Goal: Task Accomplishment & Management: Complete application form

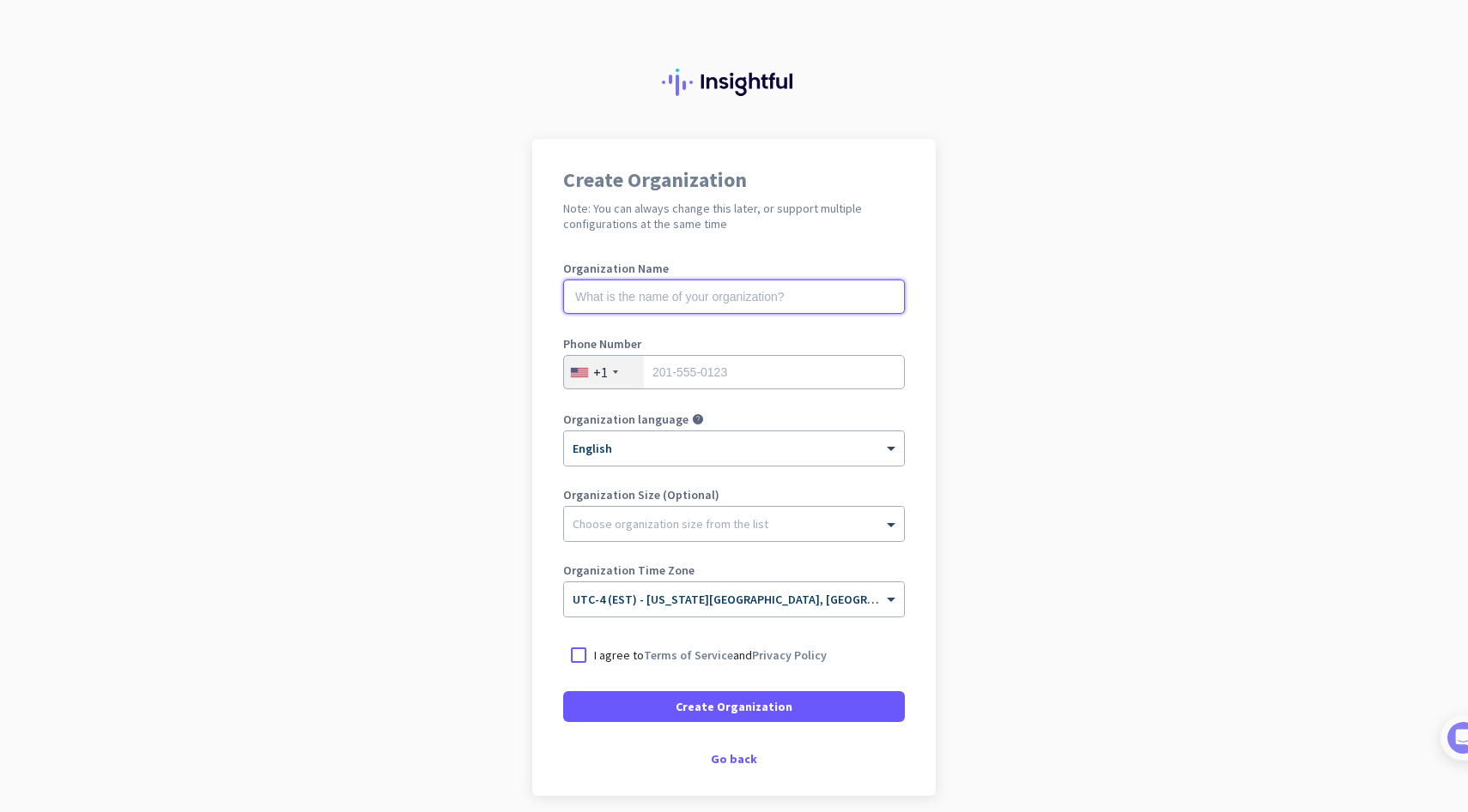
click at [762, 300] on input "text" at bounding box center [734, 296] width 341 height 34
type input "Return 2 Intimacy"
type input "3052834593"
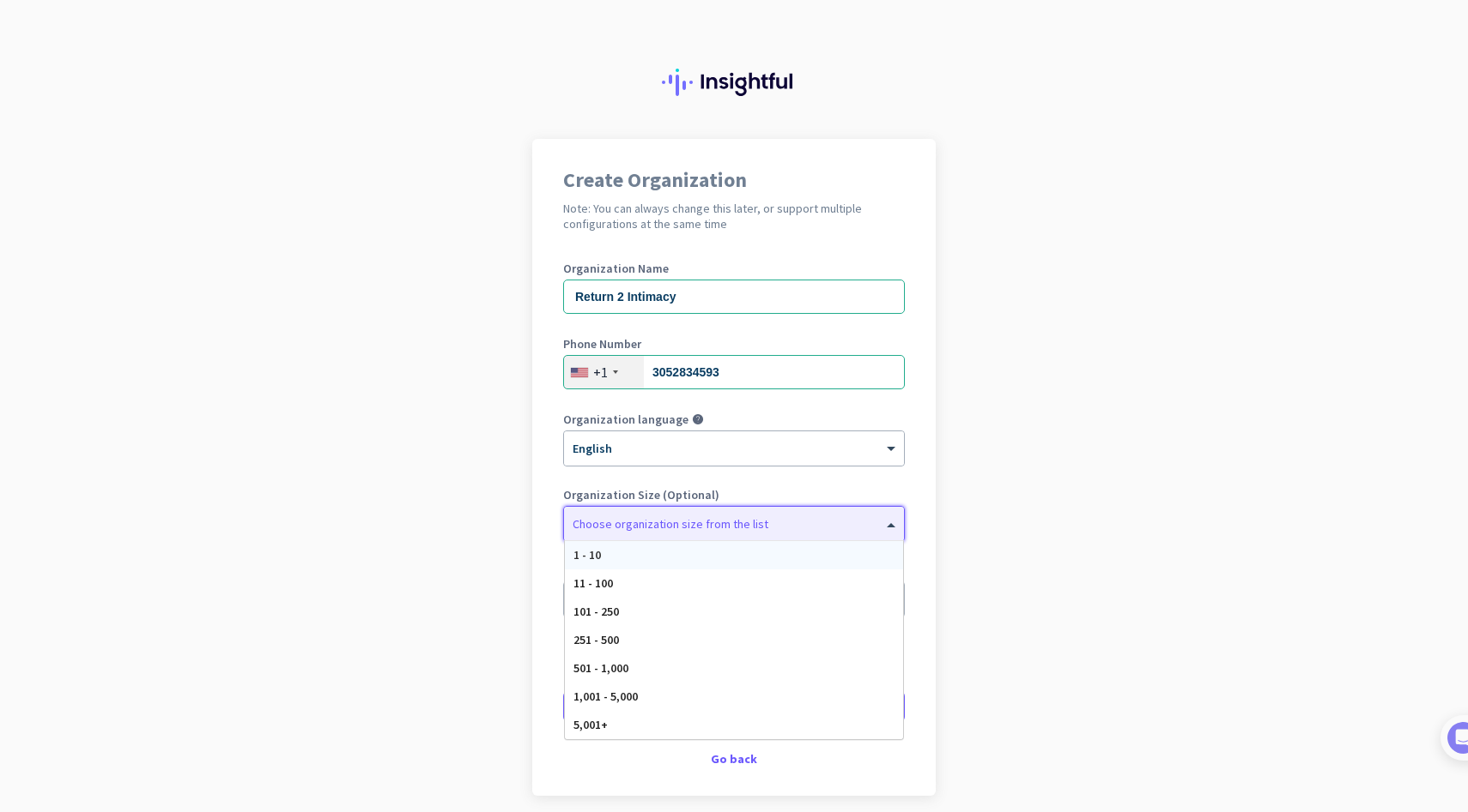
click at [737, 519] on div at bounding box center [733, 520] width 340 height 18
click at [684, 563] on div "1 - 10" at bounding box center [733, 555] width 338 height 29
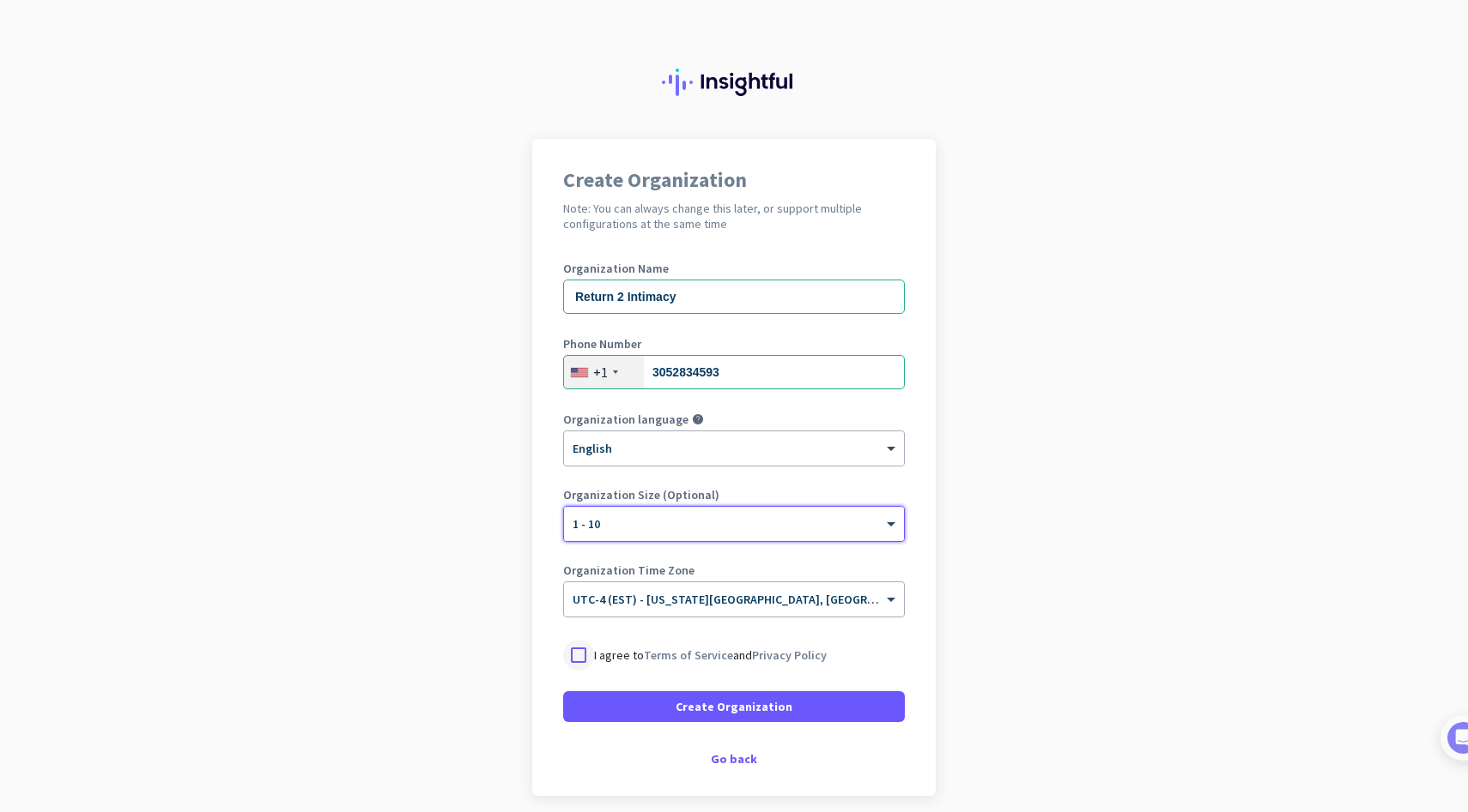
click at [586, 653] on div at bounding box center [579, 655] width 31 height 31
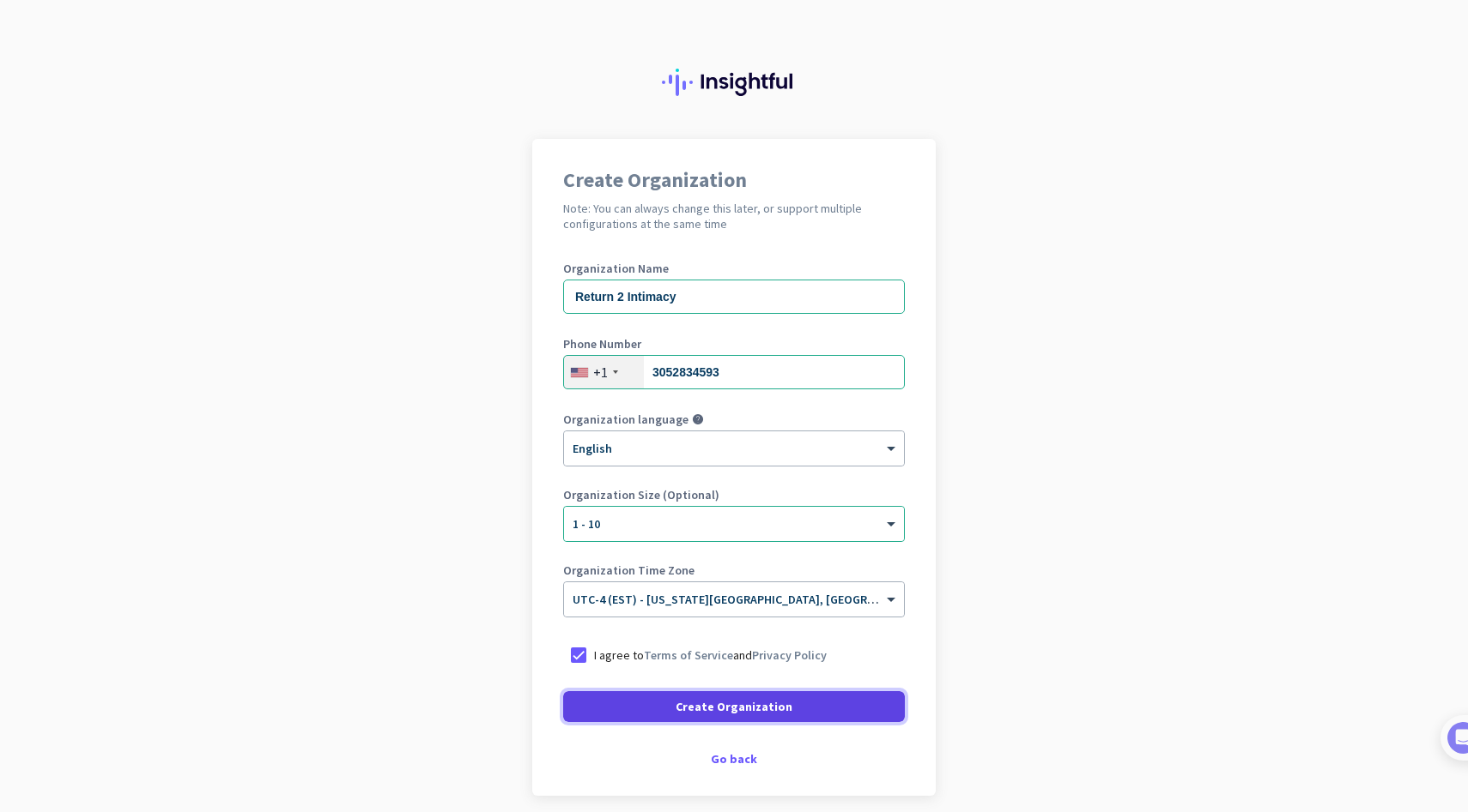
click at [738, 700] on span "Create Organization" at bounding box center [733, 707] width 117 height 18
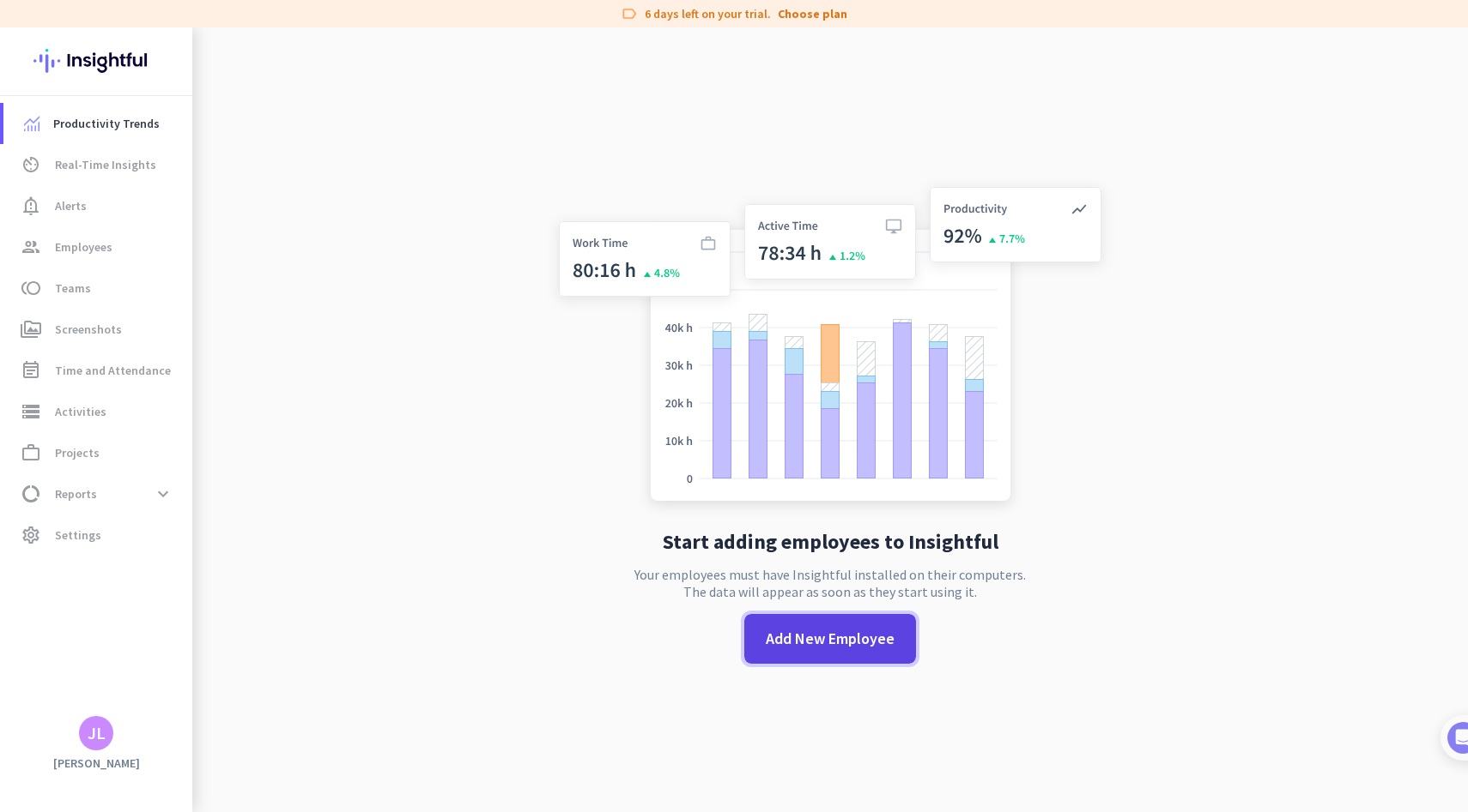
click at [843, 641] on span "Add New Employee" at bounding box center [830, 639] width 129 height 22
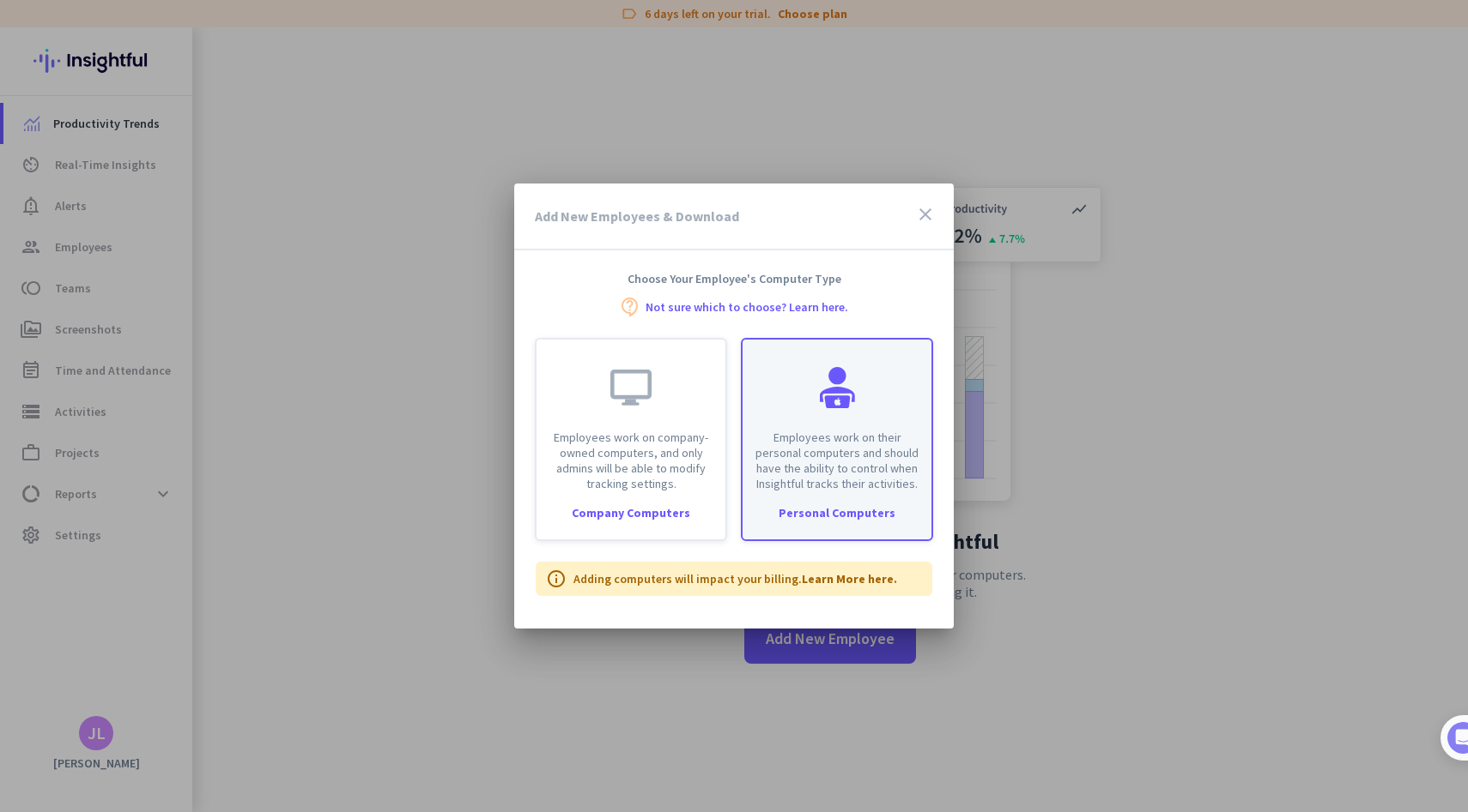
click at [806, 421] on div "Employees work on their personal computers and should have the ability to contr…" at bounding box center [836, 416] width 189 height 152
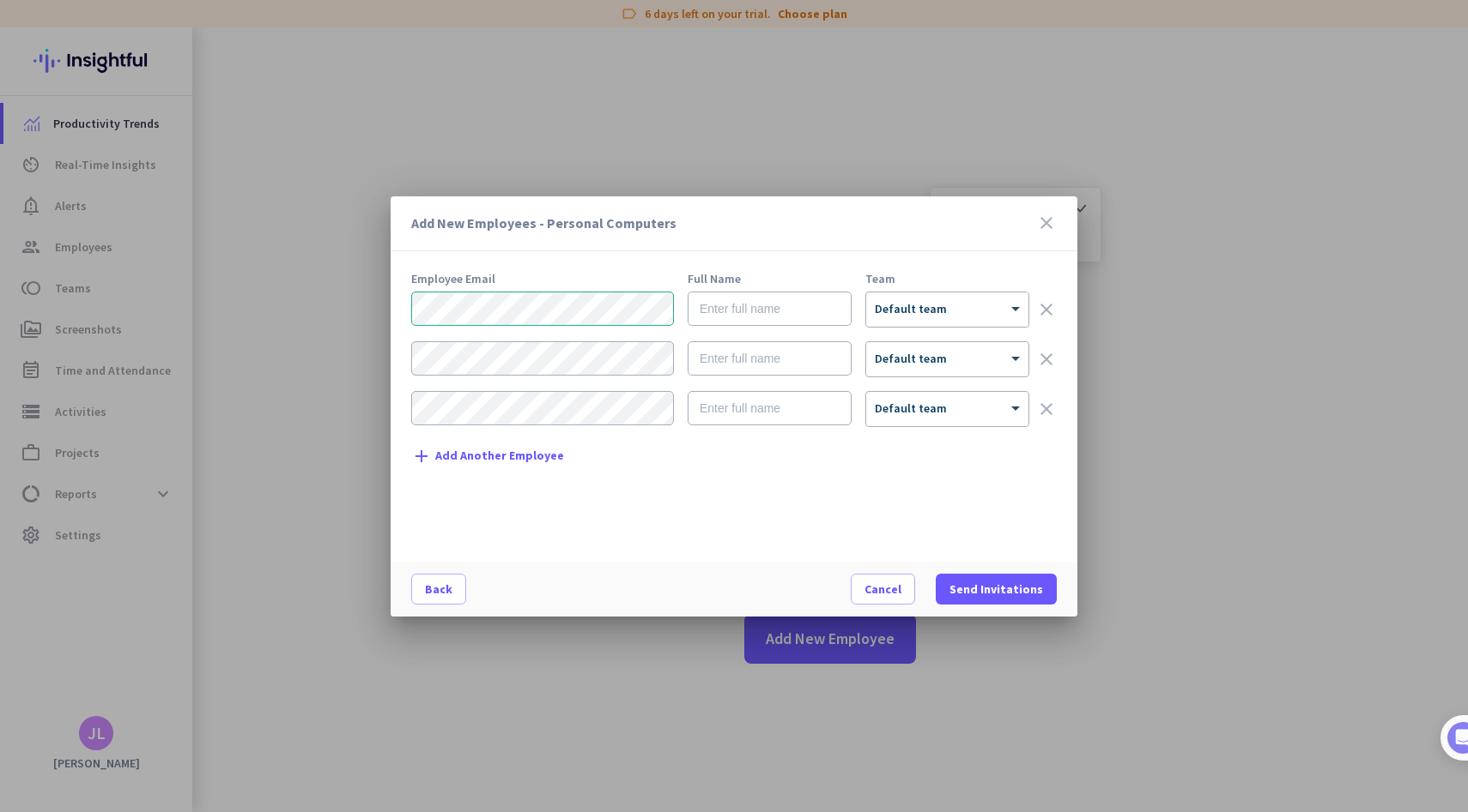
click at [922, 328] on form "× Default team clear × Default team clear × Default team clear" at bounding box center [734, 366] width 645 height 149
click at [755, 297] on input "text" at bounding box center [769, 308] width 164 height 34
type input "[PERSON_NAME]"
click at [979, 583] on span "Send Invitations" at bounding box center [995, 589] width 93 height 18
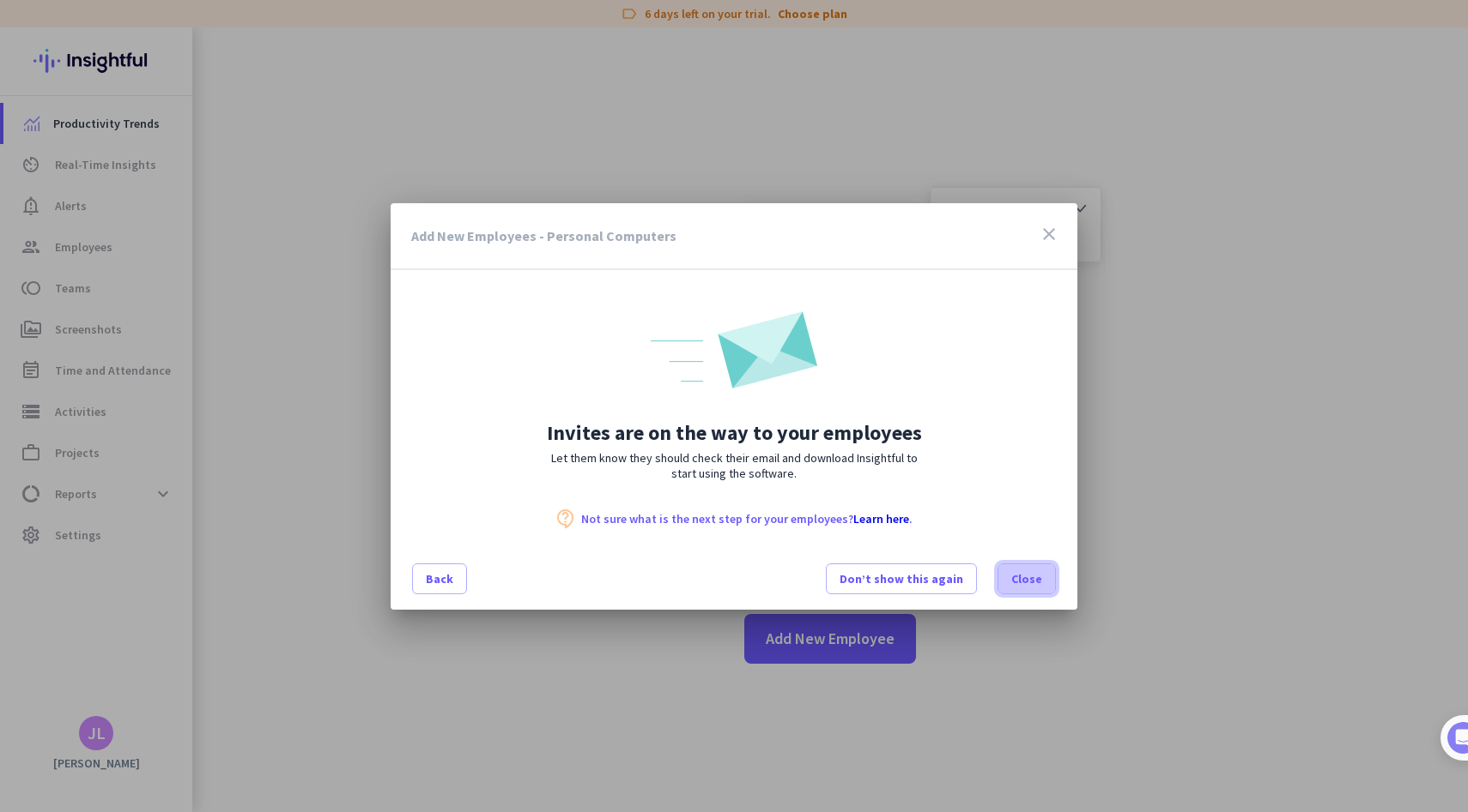
click at [1029, 583] on span "Close" at bounding box center [1026, 579] width 31 height 18
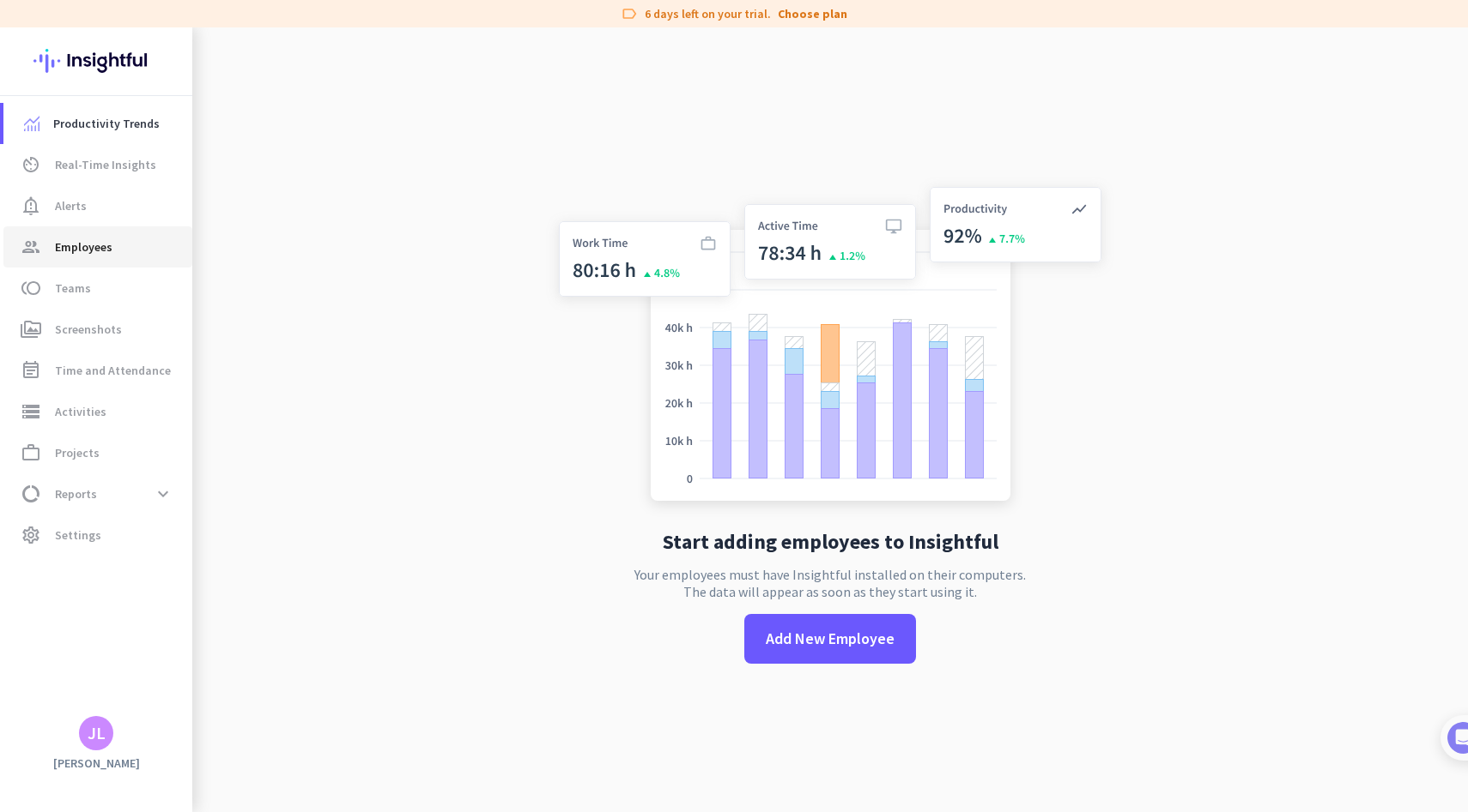
click at [105, 249] on span "Employees" at bounding box center [84, 247] width 57 height 20
